Goal: Information Seeking & Learning: Check status

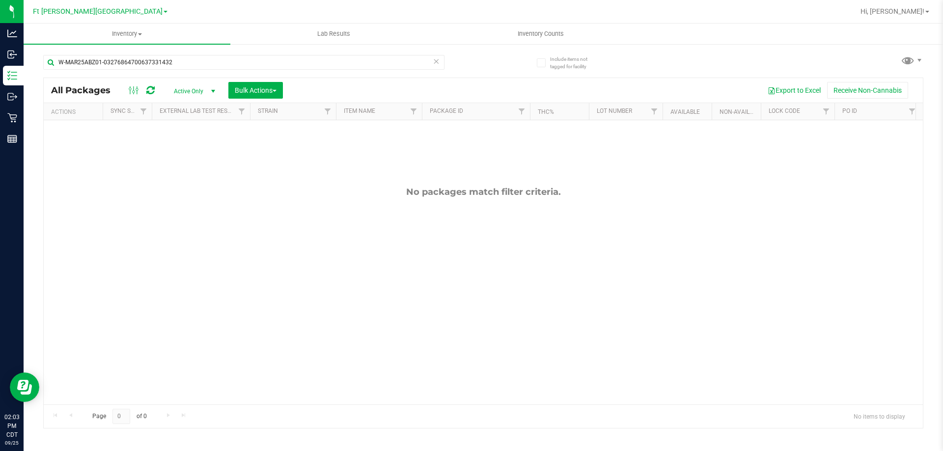
type input "W-MAR25ABZ01-03276864700637331432"
click at [138, 154] on div "No packages match filter criteria." at bounding box center [483, 295] width 879 height 351
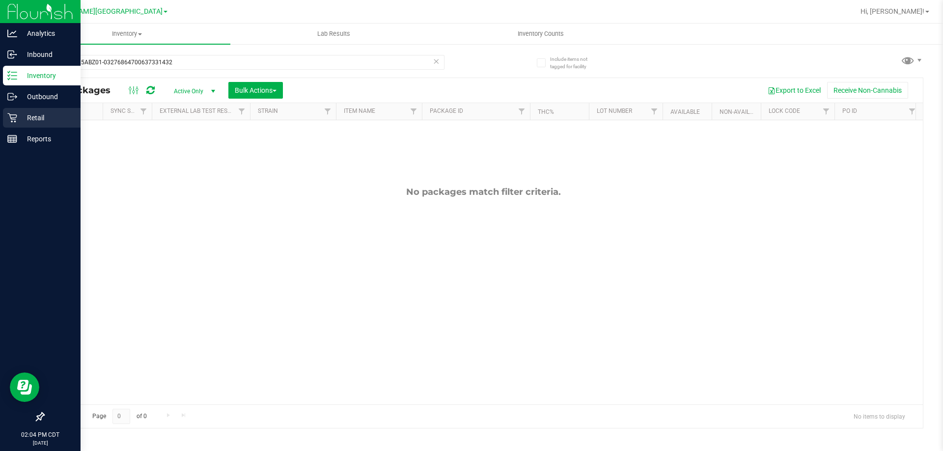
drag, startPoint x: 7, startPoint y: 113, endPoint x: 12, endPoint y: 112, distance: 5.0
click at [8, 112] on div "Retail" at bounding box center [42, 118] width 78 height 20
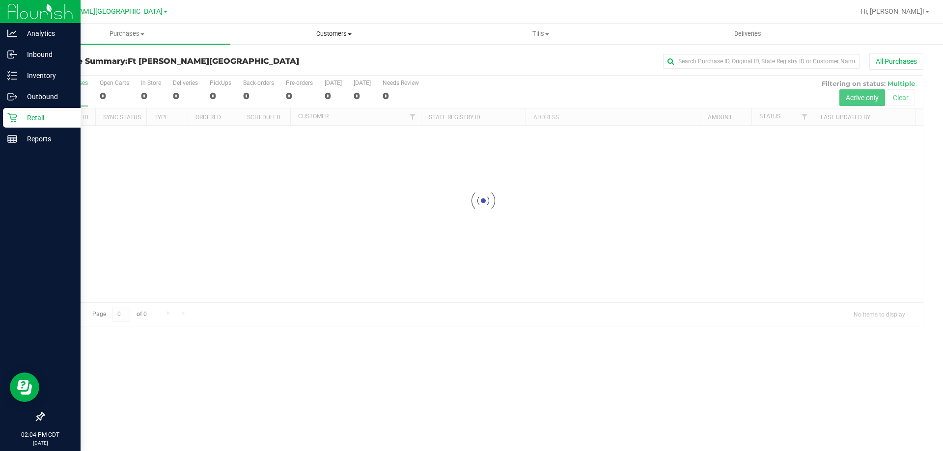
click at [336, 31] on span "Customers" at bounding box center [334, 33] width 206 height 9
click at [299, 55] on span "All customers" at bounding box center [265, 59] width 71 height 8
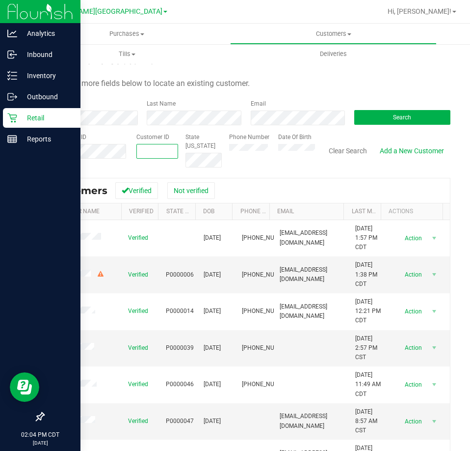
click at [140, 150] on span at bounding box center [158, 151] width 42 height 15
type input "1250558"
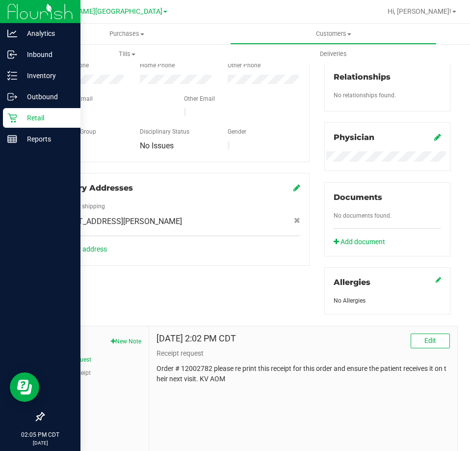
scroll to position [268, 0]
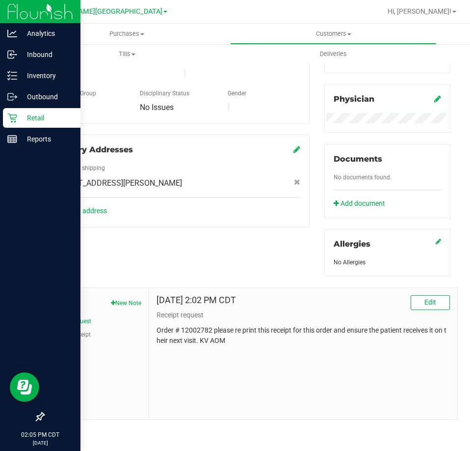
click at [141, 254] on div "Member Info * First Name * Last Name Preferred Name * Date of Birth (MM/DD/YYYY…" at bounding box center [247, 164] width 422 height 511
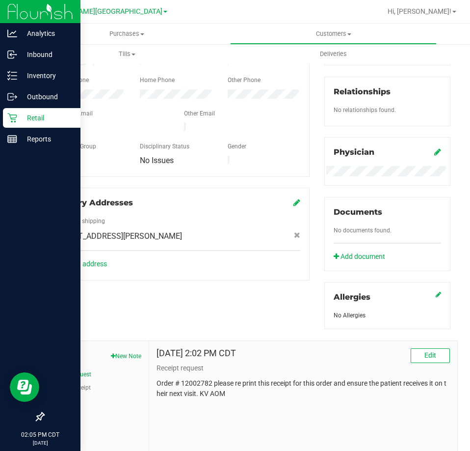
scroll to position [170, 0]
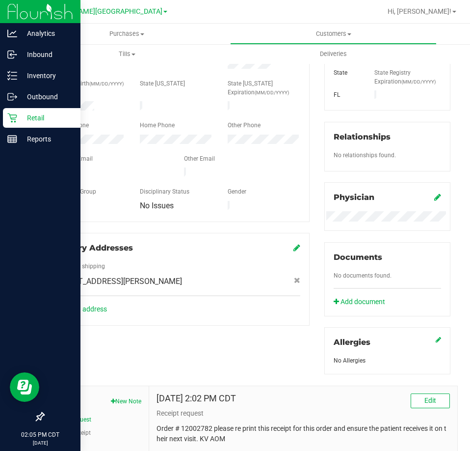
click at [157, 315] on div "Delivery Addresses Address 1: shipping [STREET_ADDRESS][PERSON_NAME] Add an add…" at bounding box center [176, 279] width 267 height 93
click at [302, 397] on div "[DATE] 2:02 PM CDT Edit" at bounding box center [304, 400] width 294 height 15
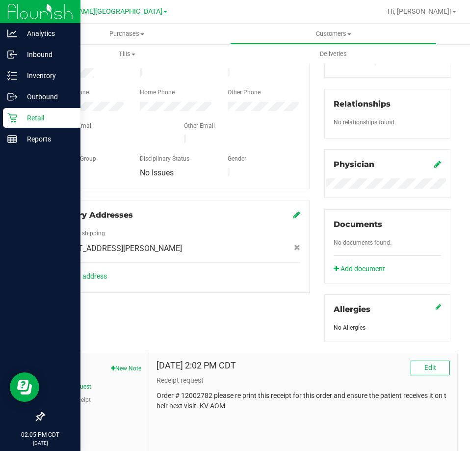
scroll to position [268, 0]
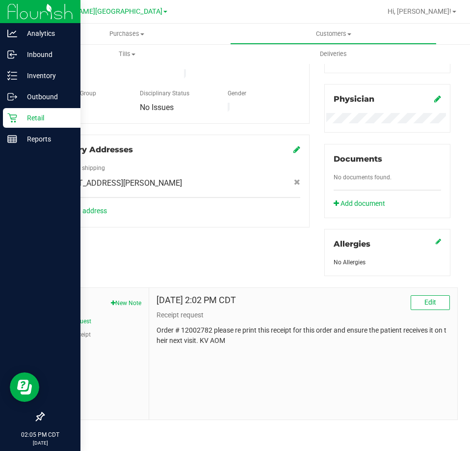
click at [284, 307] on div "[DATE] 2:02 PM CDT Edit" at bounding box center [304, 302] width 294 height 15
click at [248, 267] on div "Member Info * First Name * Last Name Preferred Name * Date of Birth (MM/DD/YYYY…" at bounding box center [247, 164] width 422 height 511
click at [210, 278] on div "Notes New Note Receipt request Missing receipt [DATE] 2:02 PM CDT Edit Receipt …" at bounding box center [247, 348] width 422 height 144
click at [185, 268] on div "Member Info * First Name * Last Name Preferred Name * Date of Birth (MM/DD/YYYY…" at bounding box center [247, 164] width 422 height 511
click at [158, 268] on div "Member Info * First Name * Last Name Preferred Name * Date of Birth (MM/DD/YYYY…" at bounding box center [247, 164] width 422 height 511
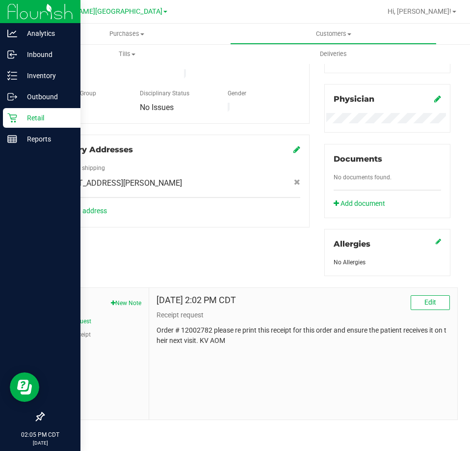
click at [151, 271] on div "Member Info * First Name * Last Name Preferred Name * Date of Birth (MM/DD/YYYY…" at bounding box center [247, 164] width 422 height 511
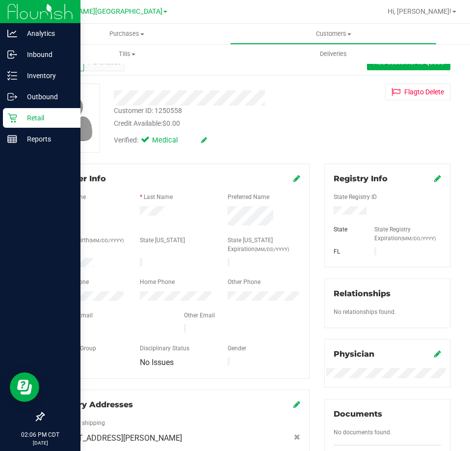
scroll to position [0, 0]
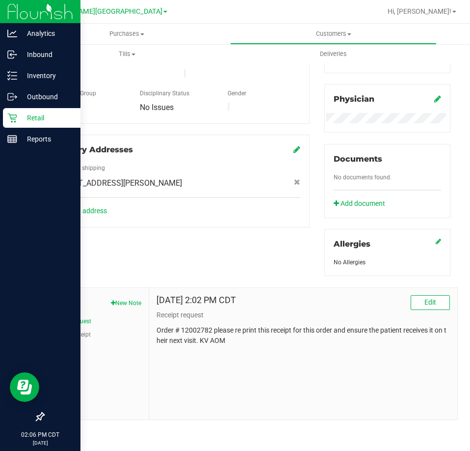
drag, startPoint x: 153, startPoint y: 243, endPoint x: 157, endPoint y: 259, distance: 16.6
click at [153, 244] on div "Member Info * First Name * Last Name Preferred Name * Date of Birth (MM/DD/YYYY…" at bounding box center [247, 164] width 422 height 511
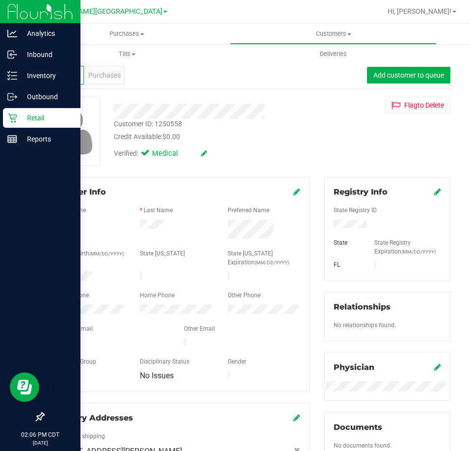
click at [140, 223] on div at bounding box center [176, 226] width 87 height 12
click at [173, 211] on div "* Last Name" at bounding box center [176, 211] width 87 height 11
click at [163, 175] on div "Back Profile Purchases Add customer to queue Customer ID: 1250558 Credit Availa…" at bounding box center [247, 370] width 408 height 635
drag, startPoint x: 219, startPoint y: 263, endPoint x: 214, endPoint y: 258, distance: 7.3
click at [215, 259] on div "* Date of Birth (MM/DD/YYYY) State [US_STATE] State [US_STATE] Expiration (MM/D…" at bounding box center [176, 259] width 263 height 20
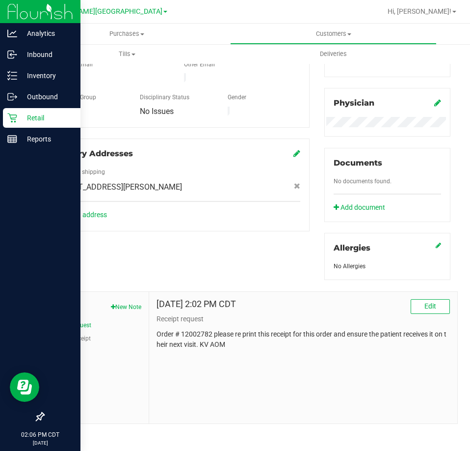
scroll to position [268, 0]
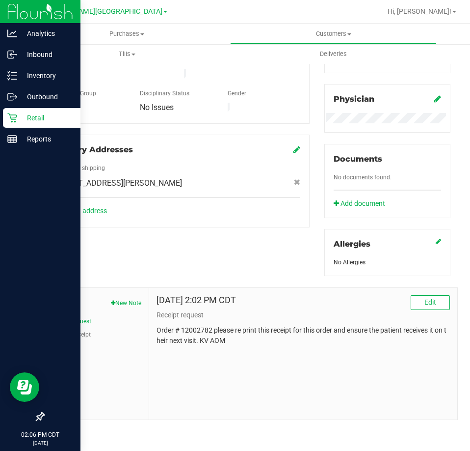
drag, startPoint x: 264, startPoint y: 302, endPoint x: 155, endPoint y: 297, distance: 109.1
click at [157, 299] on div "[DATE] 2:02 PM CDT Edit" at bounding box center [304, 302] width 294 height 15
drag, startPoint x: 169, startPoint y: 278, endPoint x: 176, endPoint y: 260, distance: 19.3
click at [170, 277] on div "Notes New Note Receipt request Missing receipt [DATE] 2:02 PM CDT Edit Receipt …" at bounding box center [247, 348] width 422 height 144
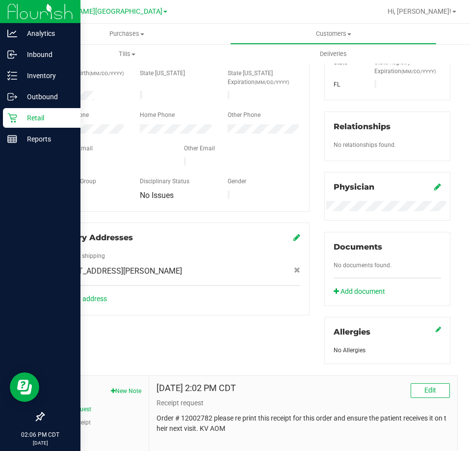
scroll to position [23, 0]
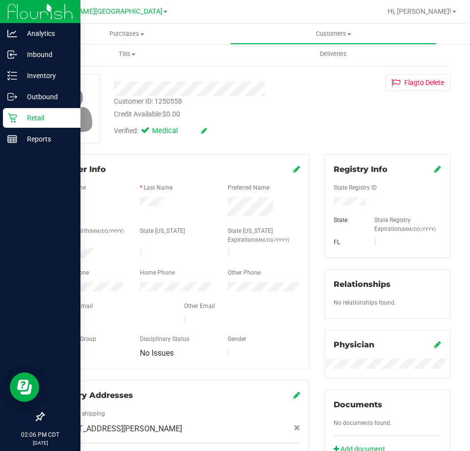
click at [135, 171] on div "Member Info" at bounding box center [177, 170] width 248 height 12
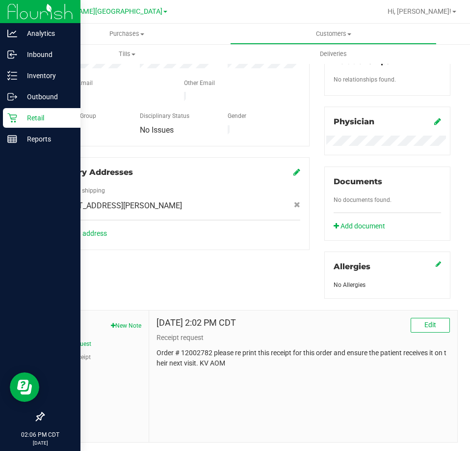
scroll to position [196, 0]
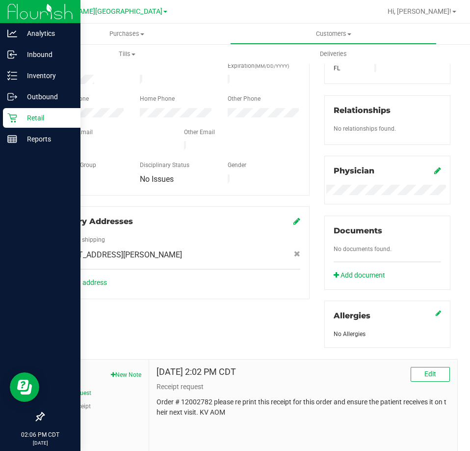
click at [23, 112] on p "Retail" at bounding box center [46, 118] width 59 height 12
